Goal: Information Seeking & Learning: Check status

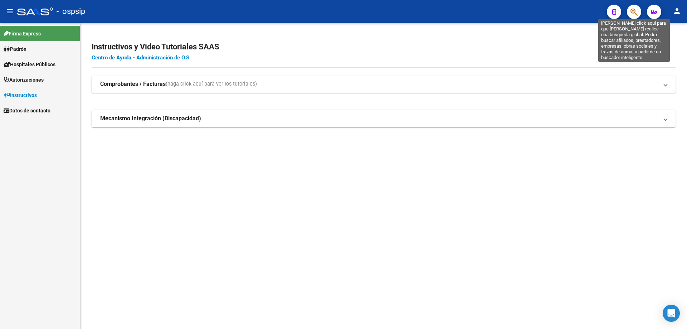
click at [635, 14] on icon "button" at bounding box center [633, 12] width 7 height 8
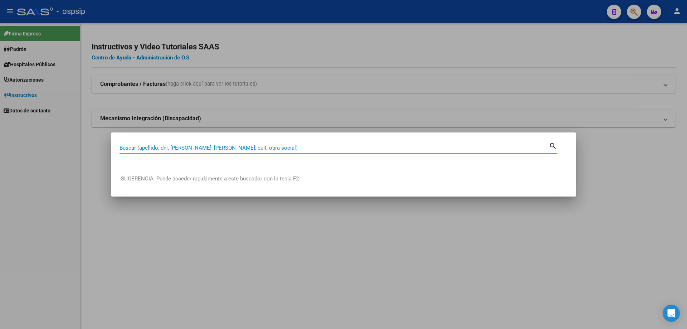
click at [190, 146] on input "Buscar (apellido, dni, [PERSON_NAME], [PERSON_NAME], cuit, obra social)" at bounding box center [333, 148] width 429 height 6
type input "28907486"
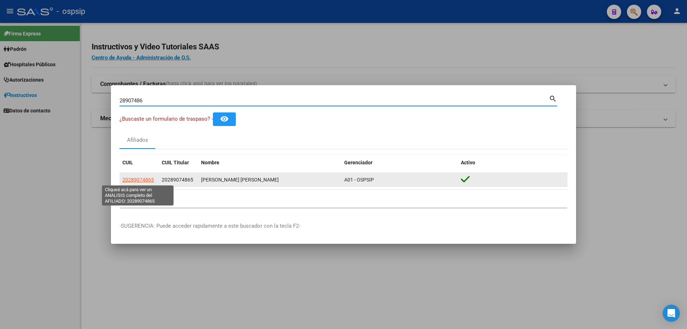
click at [139, 180] on span "20289074865" at bounding box center [137, 180] width 31 height 6
type textarea "20289074865"
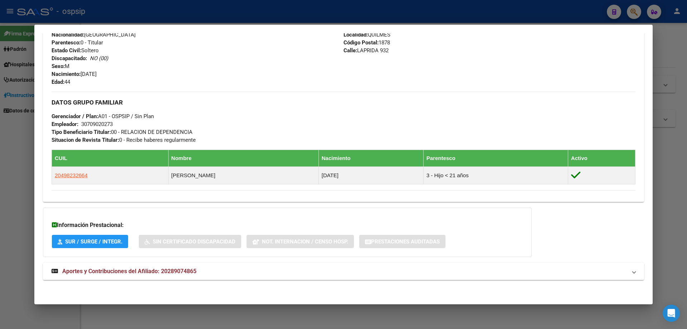
scroll to position [284, 0]
click at [136, 267] on strong "Aportes y Contribuciones del Afiliado: 20289074865" at bounding box center [124, 271] width 145 height 9
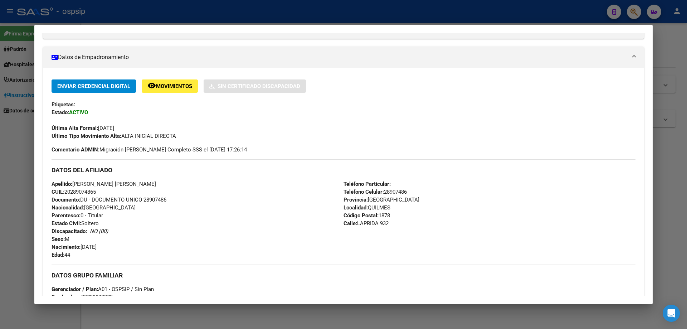
scroll to position [0, 0]
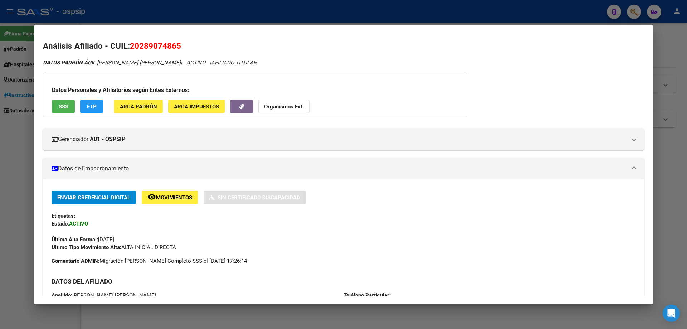
click at [675, 208] on div at bounding box center [343, 164] width 687 height 329
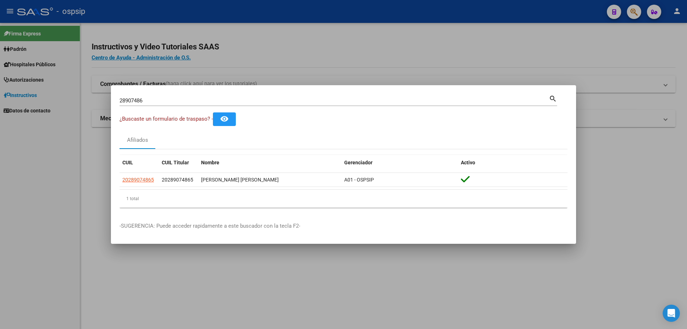
click at [203, 101] on input "28907486" at bounding box center [333, 100] width 429 height 6
click at [199, 96] on div "28907486 Buscar (apellido, dni, [PERSON_NAME], [PERSON_NAME], cuit, obra social)" at bounding box center [333, 100] width 429 height 11
type input "2"
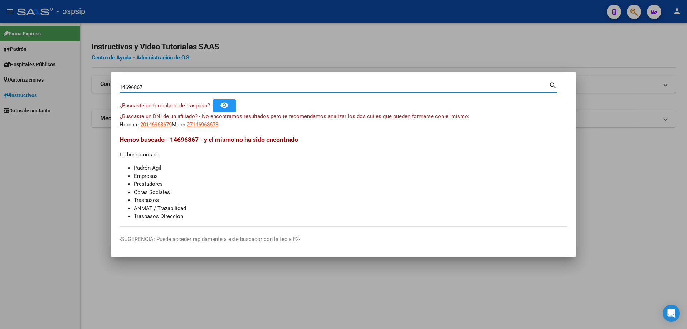
click at [170, 86] on input "14696867" at bounding box center [333, 87] width 429 height 6
type input "1"
type input "14695867"
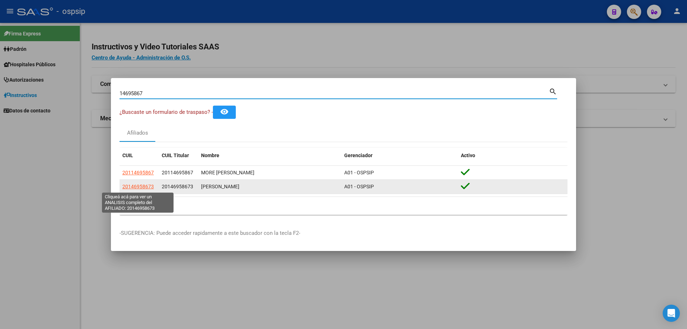
click at [137, 187] on span "20146958673" at bounding box center [137, 187] width 31 height 6
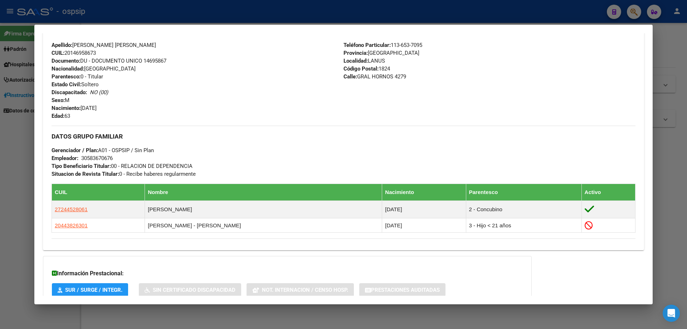
scroll to position [250, 0]
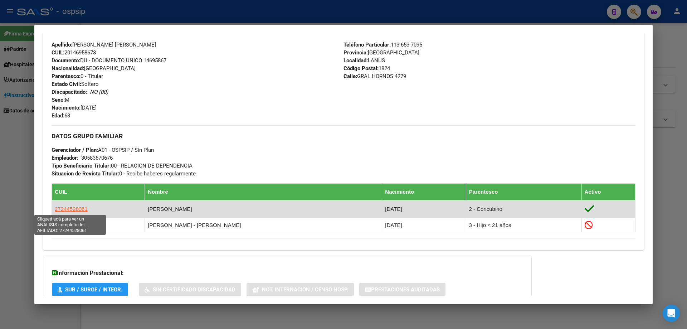
click at [80, 209] on span "27244528061" at bounding box center [71, 209] width 33 height 6
type textarea "27244528061"
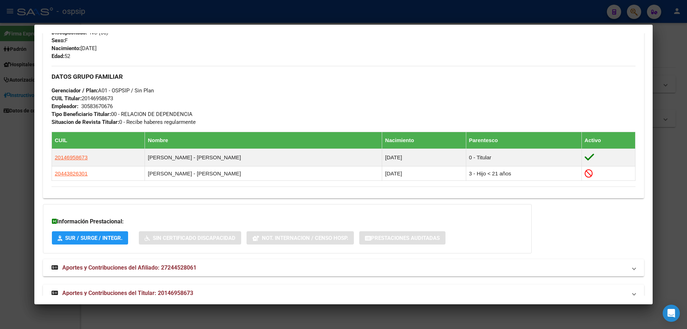
scroll to position [316, 0]
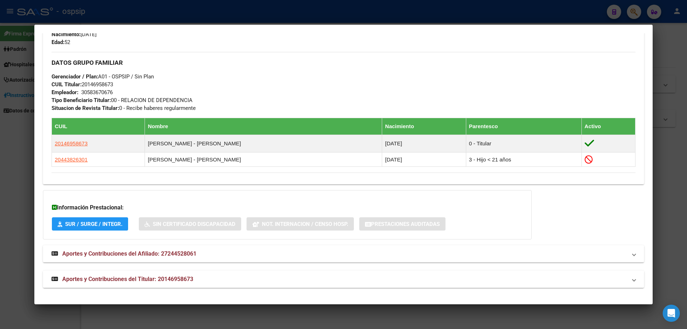
click at [150, 280] on span "Aportes y Contribuciones del Titular: 20146958673" at bounding box center [127, 278] width 131 height 7
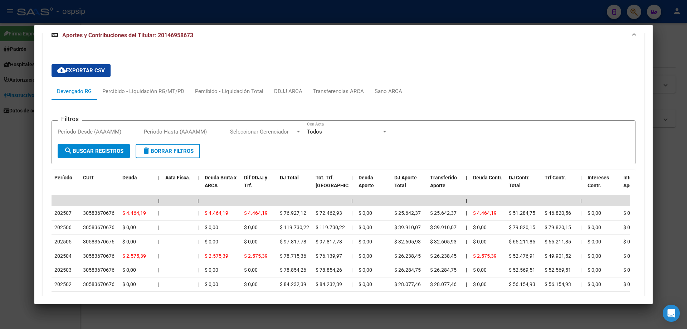
scroll to position [455, 0]
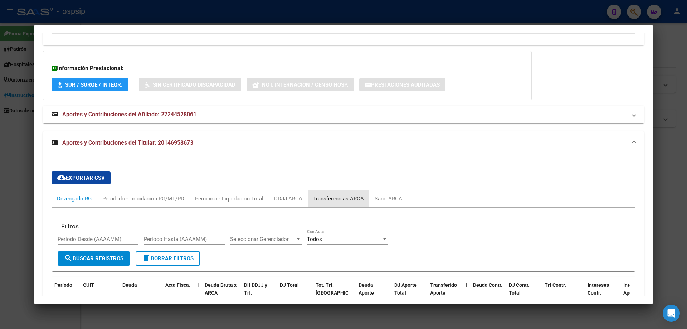
click at [335, 196] on div "Transferencias ARCA" at bounding box center [338, 199] width 51 height 8
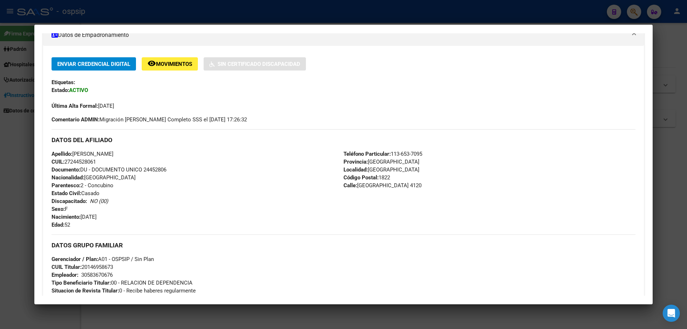
scroll to position [143, 0]
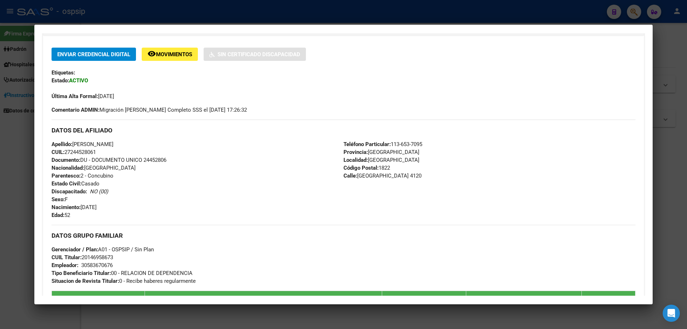
click at [331, 320] on div at bounding box center [343, 164] width 687 height 329
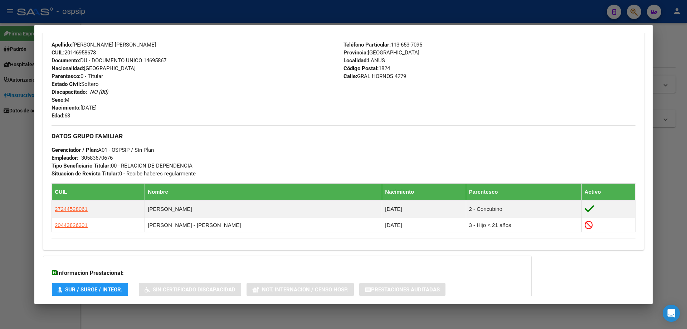
click at [333, 312] on div at bounding box center [343, 164] width 687 height 329
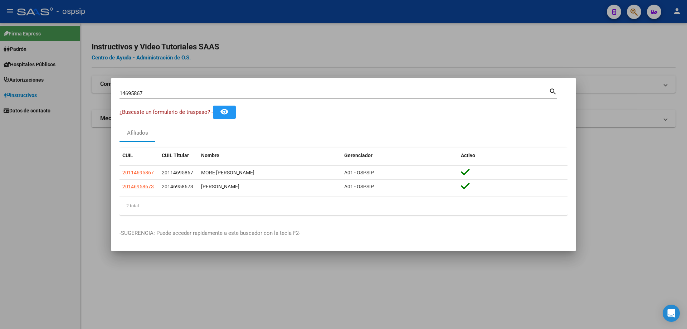
click at [182, 94] on input "14695867" at bounding box center [333, 93] width 429 height 6
click at [191, 93] on input "14695867" at bounding box center [333, 93] width 429 height 6
type input "1"
type input "49883680"
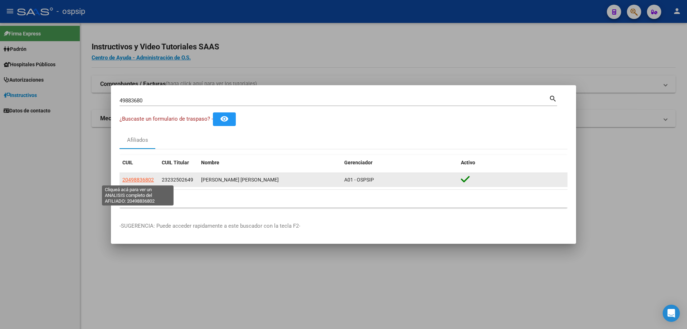
click at [147, 180] on span "20498836802" at bounding box center [137, 180] width 31 height 6
type textarea "20498836802"
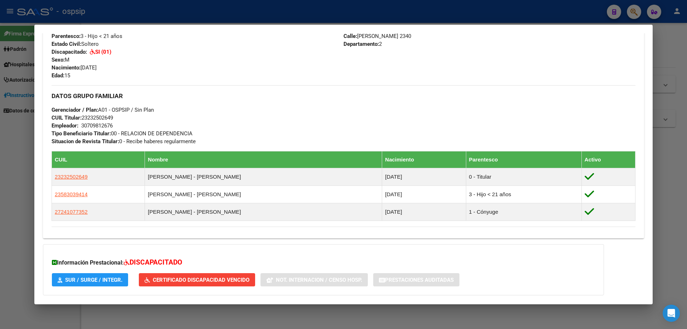
scroll to position [338, 0]
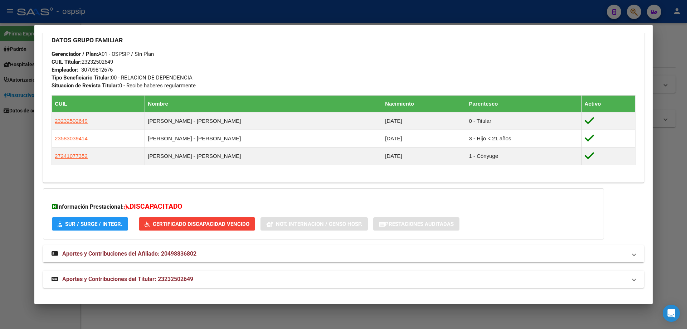
click at [140, 279] on span "Aportes y Contribuciones del Titular: 23232502649" at bounding box center [127, 278] width 131 height 7
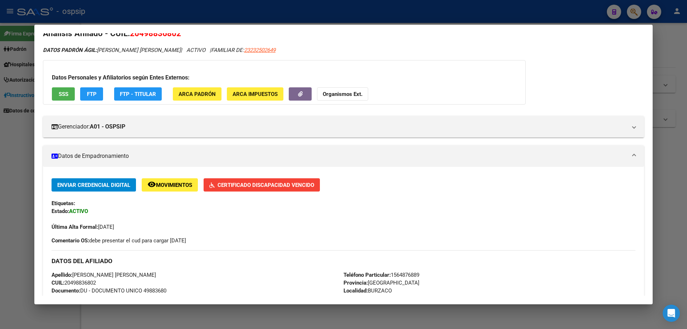
scroll to position [0, 0]
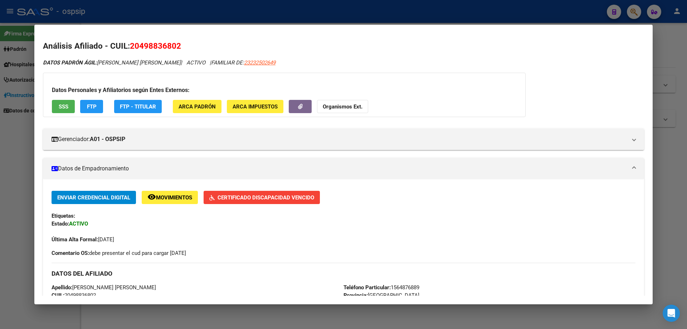
click at [595, 311] on div at bounding box center [343, 164] width 687 height 329
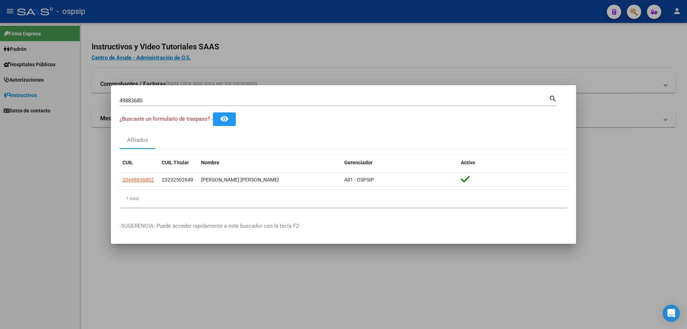
click at [216, 95] on div "49883680 Buscar (apellido, dni, [PERSON_NAME], [PERSON_NAME], cuit, obra social)" at bounding box center [333, 100] width 429 height 11
click at [212, 97] on input "49883680" at bounding box center [333, 100] width 429 height 6
type input "4"
type input "38166716"
click at [163, 97] on input "38166716" at bounding box center [333, 100] width 429 height 6
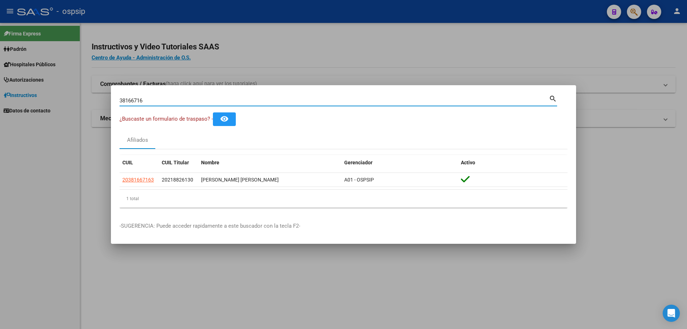
click at [179, 99] on input "38166716" at bounding box center [333, 100] width 429 height 6
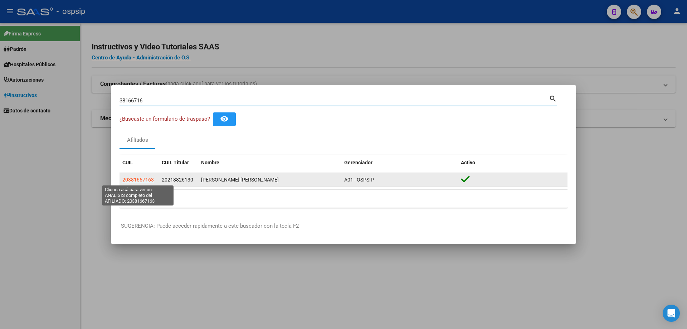
click at [146, 179] on span "20381667163" at bounding box center [137, 180] width 31 height 6
type textarea "20381667163"
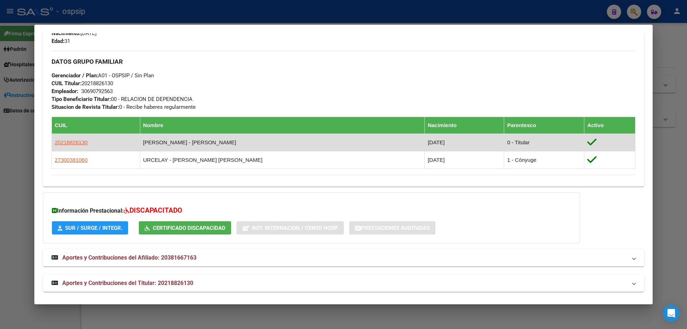
scroll to position [321, 0]
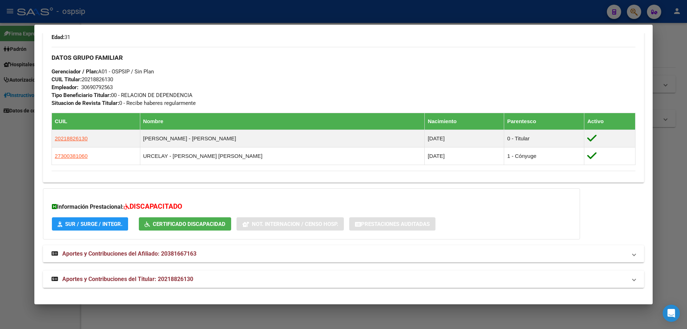
click at [139, 279] on span "Aportes y Contribuciones del Titular: 20218826130" at bounding box center [127, 278] width 131 height 7
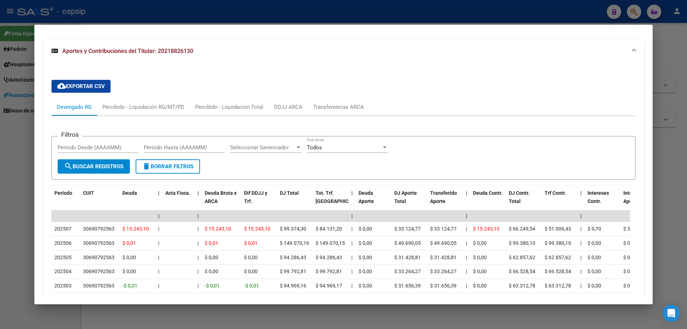
scroll to position [532, 0]
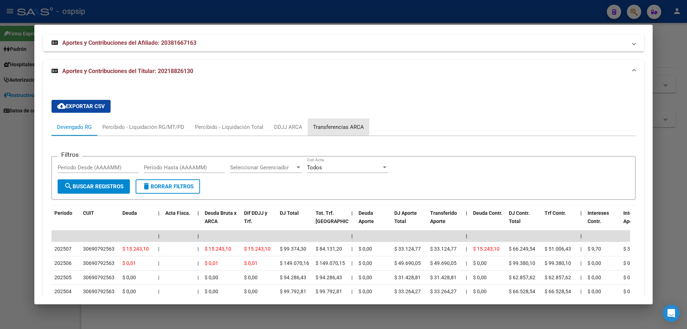
click at [334, 125] on div "Transferencias ARCA" at bounding box center [338, 127] width 51 height 8
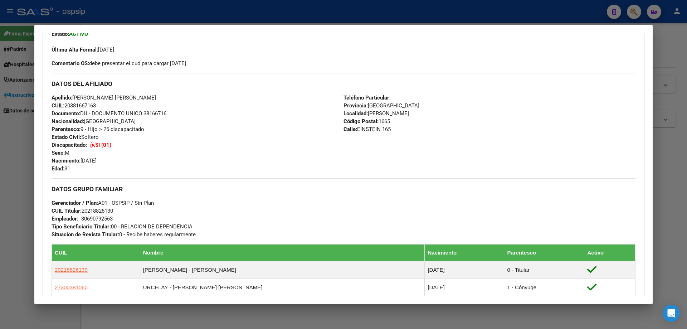
scroll to position [143, 0]
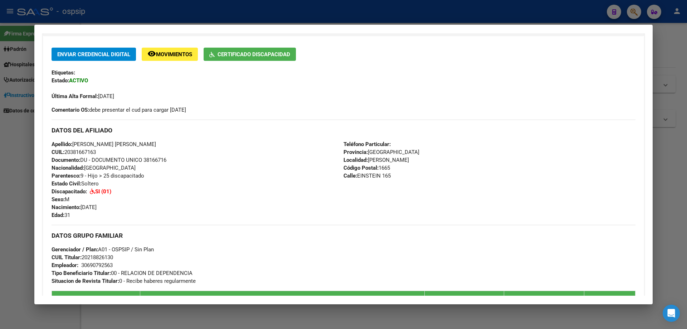
click at [314, 323] on div at bounding box center [343, 164] width 687 height 329
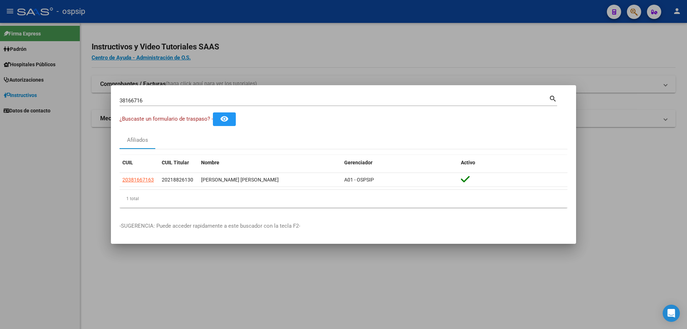
click at [182, 95] on div "38166716 Buscar (apellido, dni, [PERSON_NAME], [PERSON_NAME], cuit, obra social)" at bounding box center [333, 100] width 429 height 11
click at [181, 102] on input "38166716" at bounding box center [333, 100] width 429 height 6
type input "3"
type input "92818479"
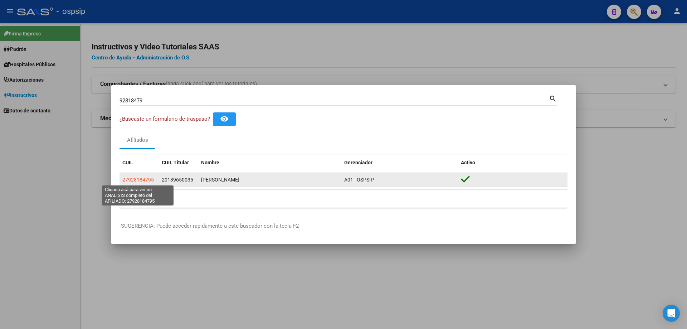
click at [146, 178] on span "27928184795" at bounding box center [137, 180] width 31 height 6
type textarea "27928184795"
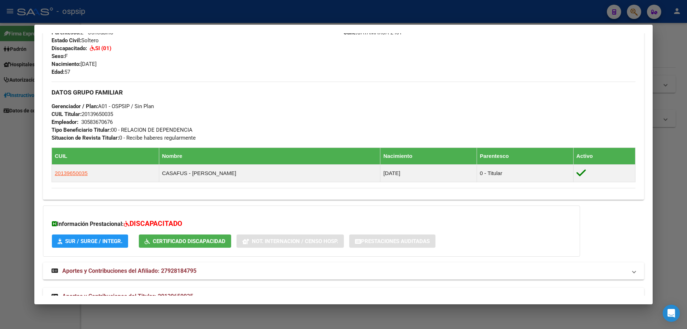
scroll to position [303, 0]
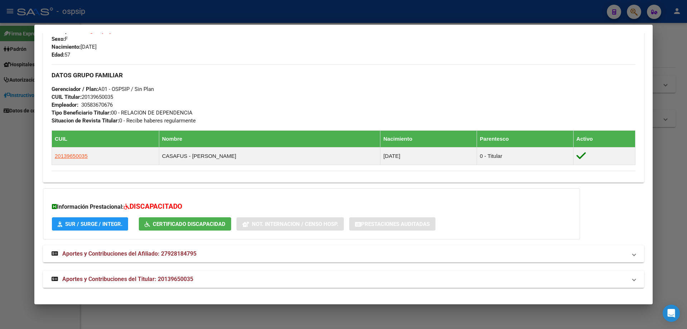
click at [138, 276] on span "Aportes y Contribuciones del Titular: 20139650035" at bounding box center [127, 278] width 131 height 7
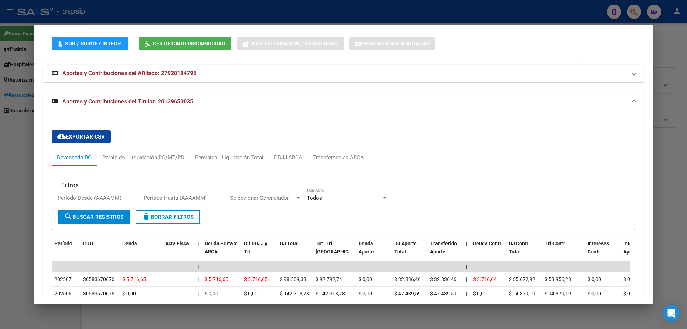
scroll to position [443, 0]
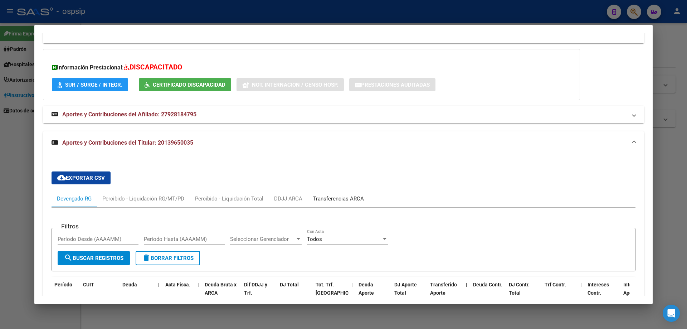
click at [346, 198] on div "Transferencias ARCA" at bounding box center [338, 199] width 51 height 8
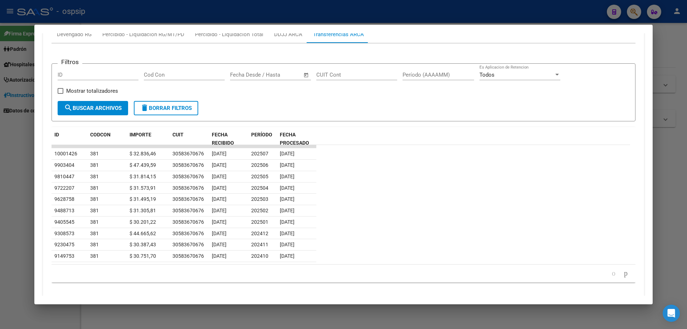
scroll to position [619, 0]
